Goal: Transaction & Acquisition: Purchase product/service

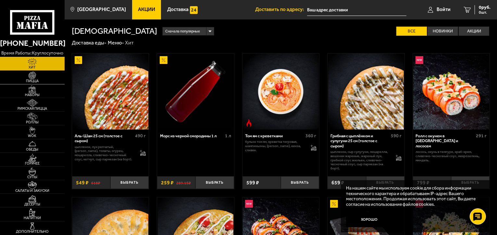
click at [36, 77] on img at bounding box center [32, 75] width 20 height 7
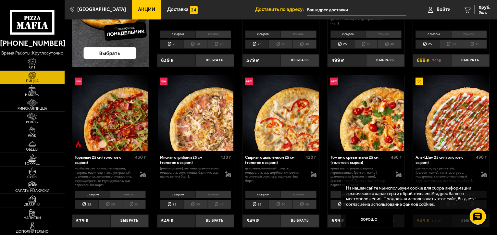
scroll to position [162, 0]
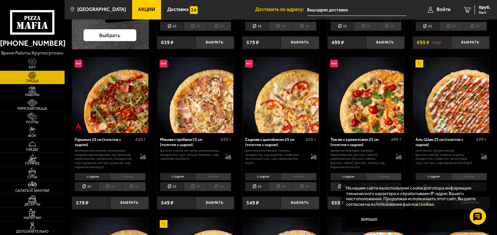
click at [195, 186] on li "30" at bounding box center [196, 186] width 24 height 9
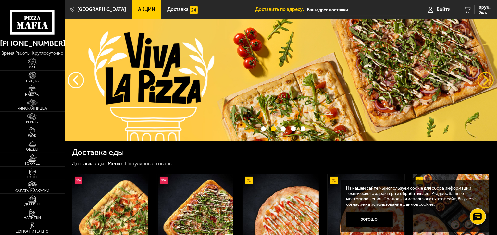
click at [488, 79] on button "предыдущий" at bounding box center [486, 80] width 16 height 16
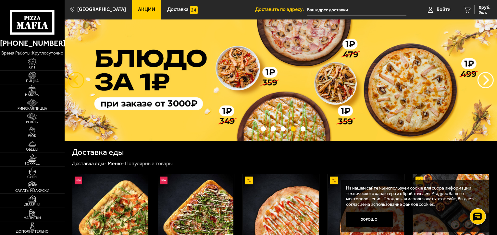
click at [80, 81] on button "следующий" at bounding box center [76, 80] width 16 height 16
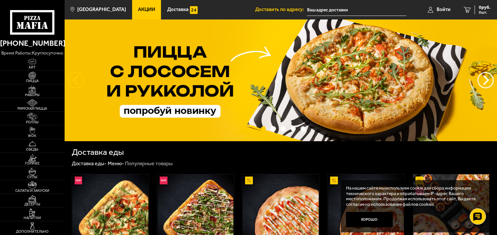
click at [78, 78] on button "следующий" at bounding box center [76, 80] width 16 height 16
click at [72, 79] on button "следующий" at bounding box center [76, 80] width 16 height 16
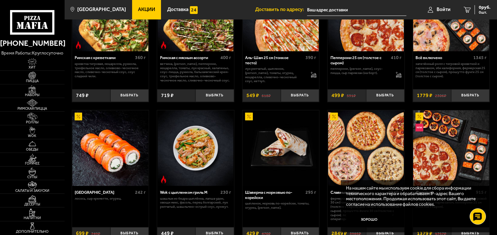
scroll to position [130, 0]
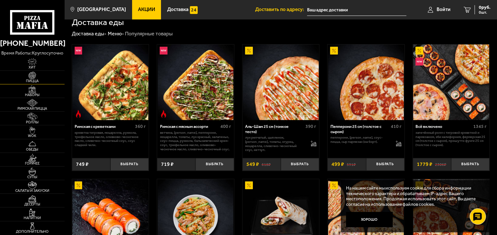
click at [34, 81] on span "Пицца" at bounding box center [32, 81] width 65 height 4
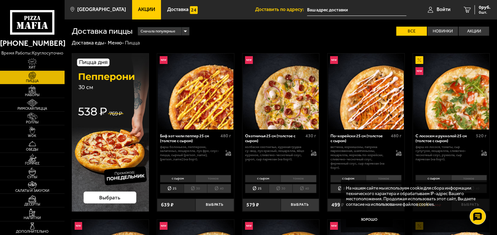
click at [187, 30] on div "Сначала популярные" at bounding box center [163, 31] width 51 height 8
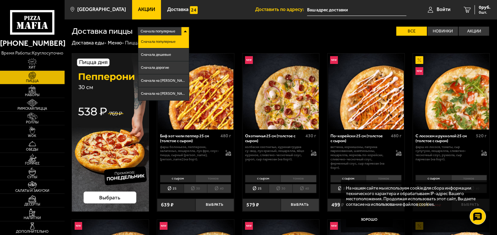
click at [187, 30] on div "Сначала популярные" at bounding box center [163, 31] width 51 height 8
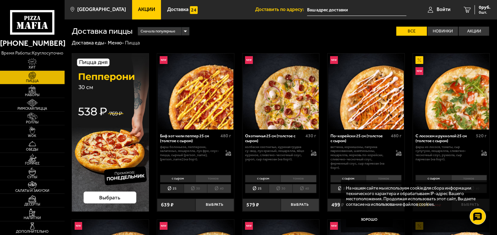
click at [417, 31] on label "Все" at bounding box center [412, 31] width 31 height 9
click at [0, 0] on input "Все" at bounding box center [0, 0] width 0 height 0
click at [477, 31] on label "Акции" at bounding box center [474, 31] width 31 height 9
click at [0, 0] on input "Акции" at bounding box center [0, 0] width 0 height 0
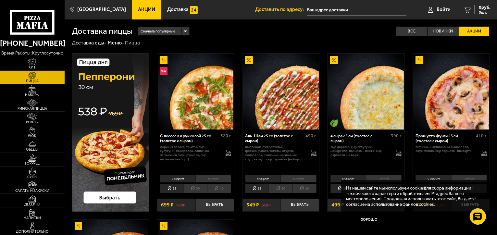
click at [124, 156] on img at bounding box center [111, 132] width 78 height 158
click at [414, 32] on label "Все" at bounding box center [412, 31] width 31 height 9
click at [0, 0] on input "Все" at bounding box center [0, 0] width 0 height 0
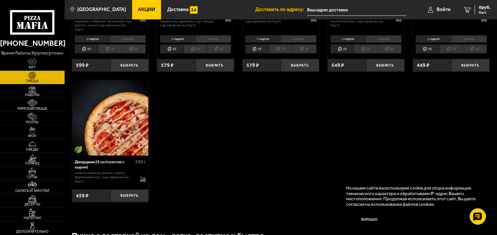
scroll to position [1137, 0]
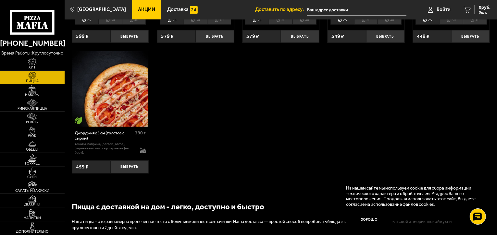
click at [125, 104] on img at bounding box center [110, 89] width 76 height 76
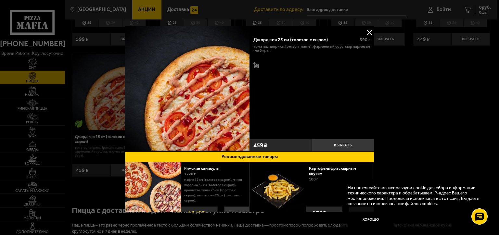
click at [367, 30] on button at bounding box center [369, 33] width 10 height 10
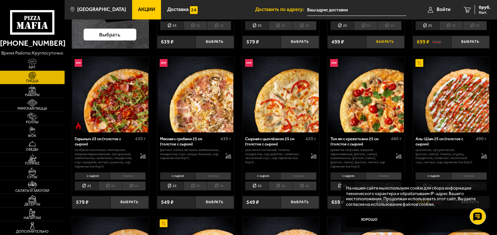
scroll to position [195, 0]
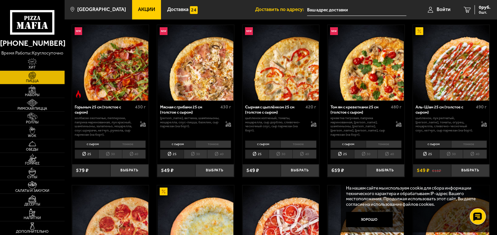
click at [138, 8] on span "Акции" at bounding box center [146, 9] width 17 height 5
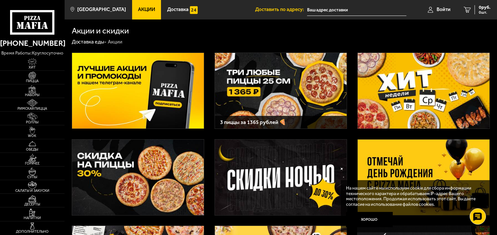
click at [164, 183] on img at bounding box center [138, 178] width 132 height 76
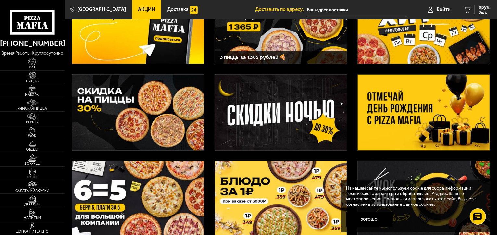
click at [405, 128] on img at bounding box center [424, 113] width 132 height 76
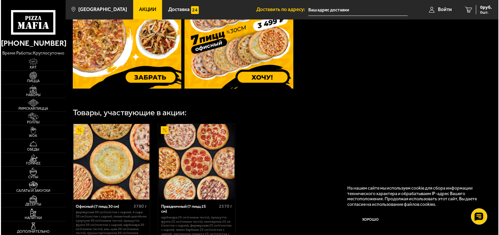
scroll to position [325, 0]
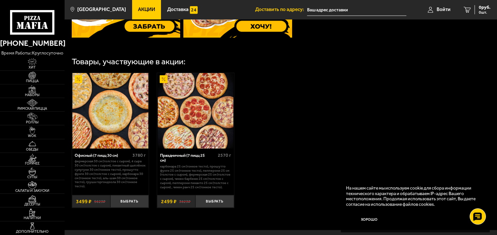
click at [198, 126] on img at bounding box center [196, 111] width 76 height 76
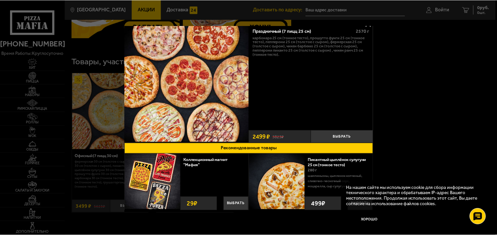
scroll to position [15, 0]
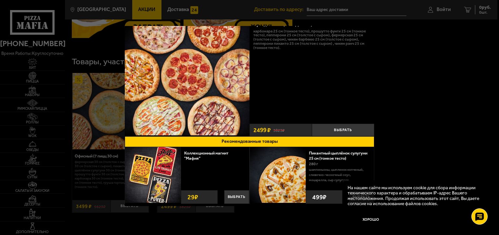
click at [313, 153] on link "Пикантный цыплёнок сулугуни 25 см (тонкое тесто)" at bounding box center [338, 156] width 58 height 10
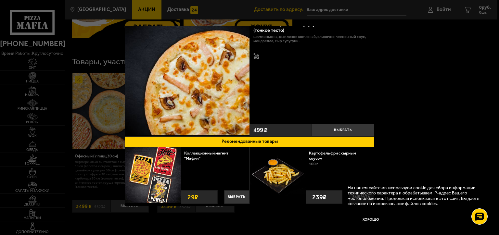
click at [427, 85] on div at bounding box center [249, 117] width 499 height 235
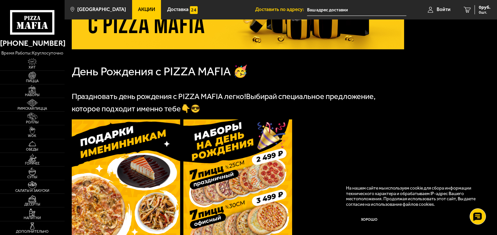
scroll to position [136, 0]
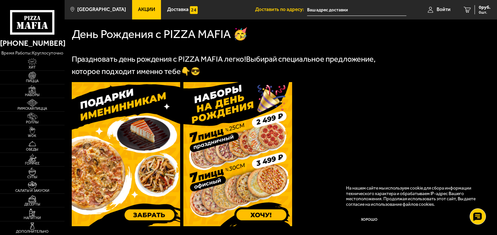
click at [143, 214] on img at bounding box center [126, 154] width 109 height 144
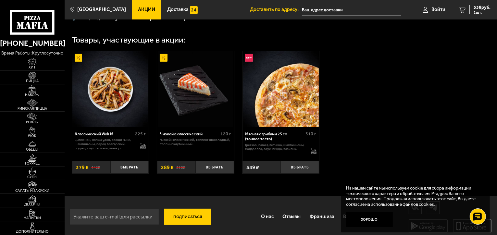
scroll to position [227, 0]
